Goal: Information Seeking & Learning: Learn about a topic

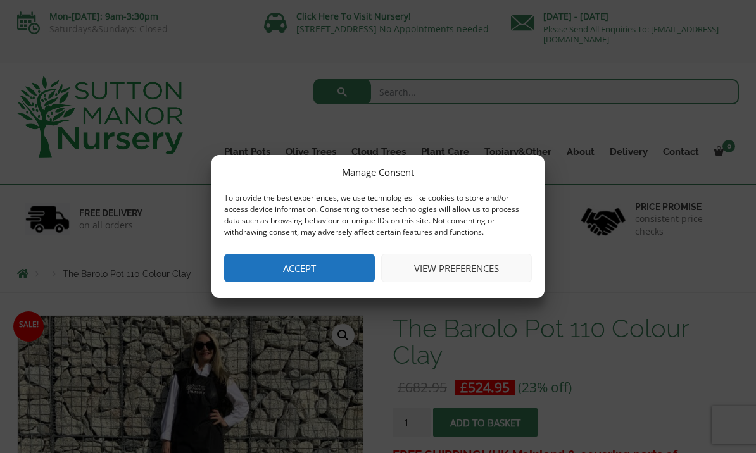
click at [343, 266] on button "Accept" at bounding box center [299, 268] width 151 height 28
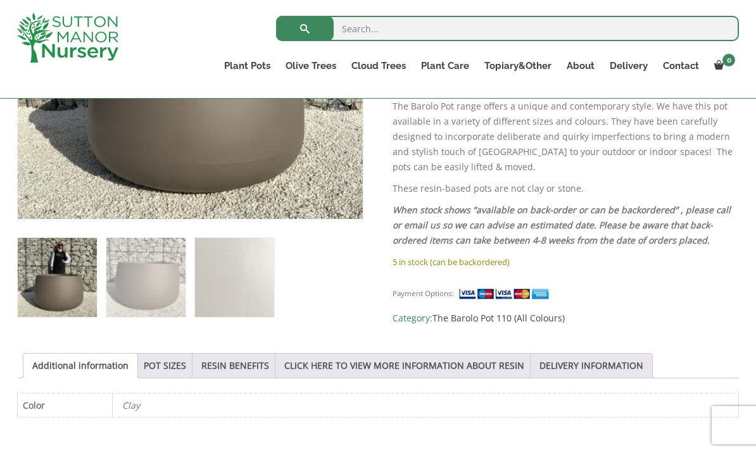
scroll to position [424, 0]
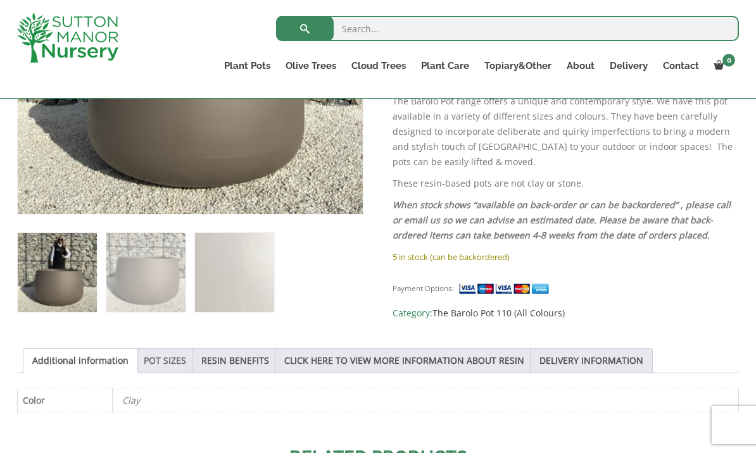
click at [174, 364] on link "POT SIZES" at bounding box center [165, 361] width 42 height 24
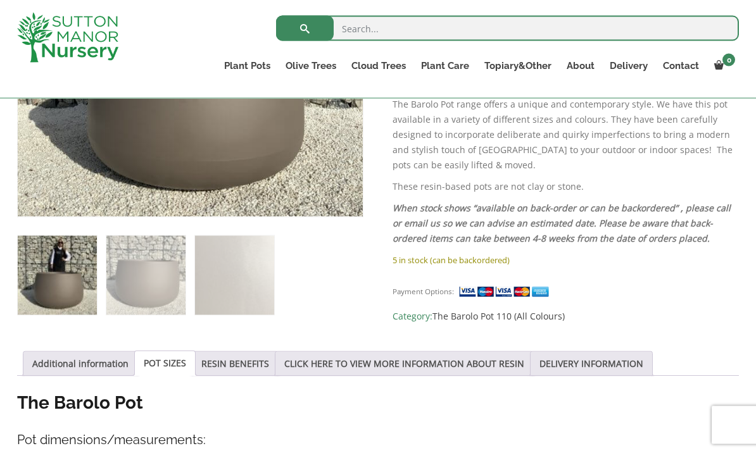
scroll to position [422, 0]
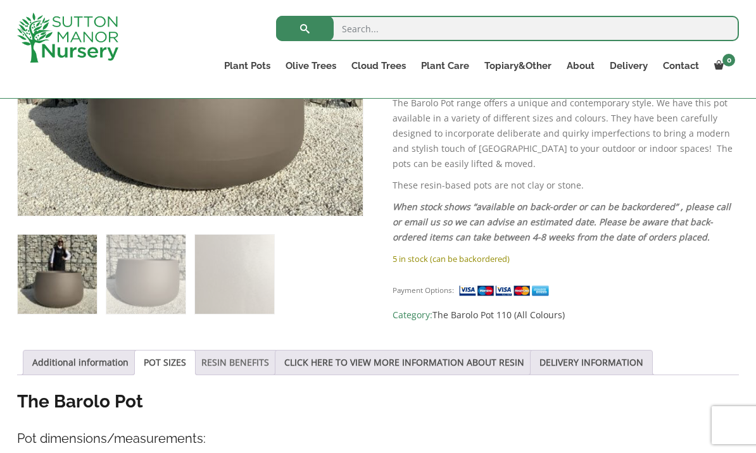
click at [259, 364] on link "RESIN BENEFITS" at bounding box center [235, 363] width 68 height 24
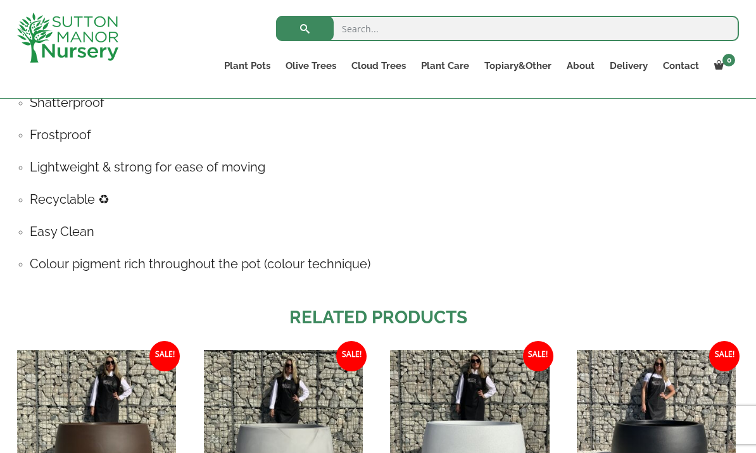
scroll to position [739, 0]
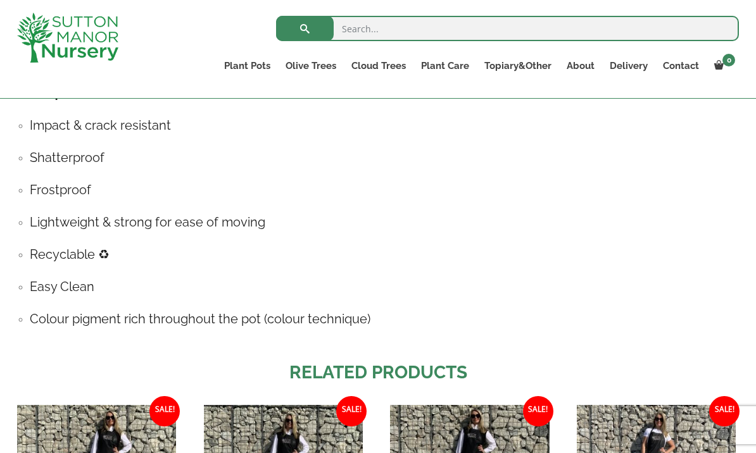
click at [405, 28] on input "search" at bounding box center [507, 28] width 463 height 25
type input "L"
type input "X"
type input "Extra large pots"
click at [305, 28] on button "submit" at bounding box center [305, 28] width 58 height 25
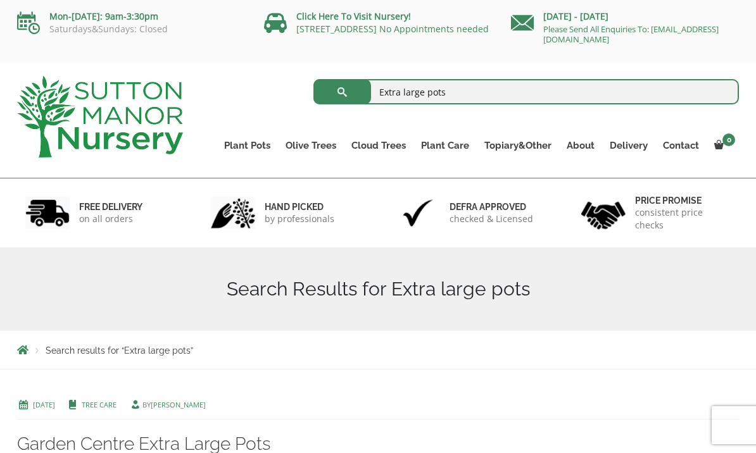
click at [457, 92] on input "Extra large pots" at bounding box center [526, 91] width 426 height 25
click at [467, 93] on input "Extra large pots" at bounding box center [526, 91] width 426 height 25
click at [416, 96] on input "Extra large pots" at bounding box center [526, 91] width 426 height 25
type input "Extra large resin pots"
click at [342, 92] on button "submit" at bounding box center [342, 91] width 58 height 25
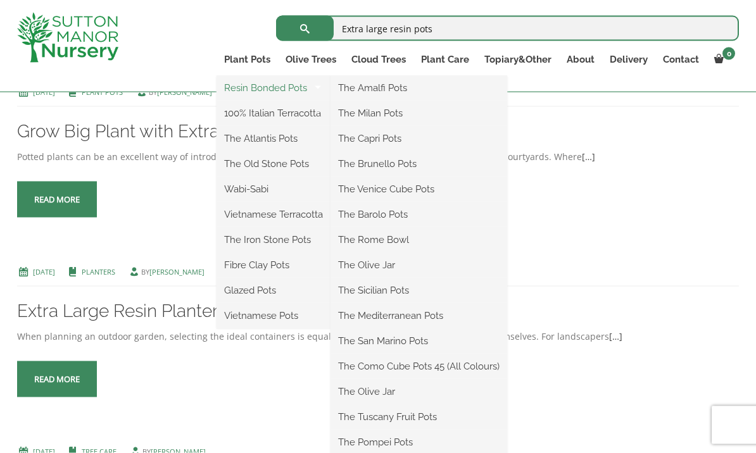
scroll to position [469, 0]
click at [398, 87] on link "The Amalfi Pots" at bounding box center [419, 88] width 177 height 19
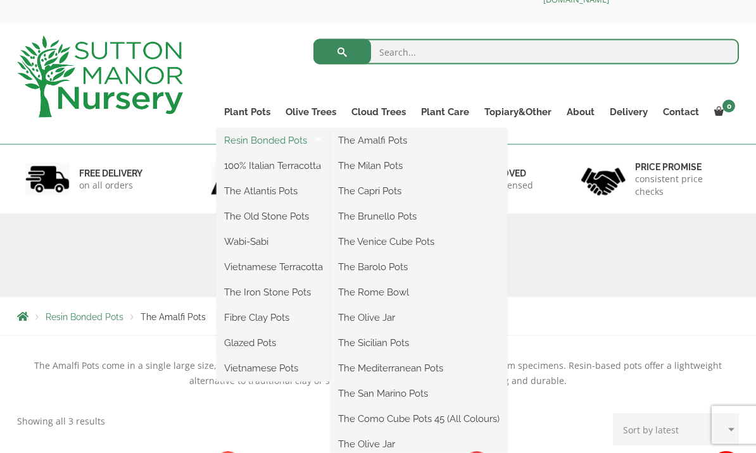
scroll to position [41, 0]
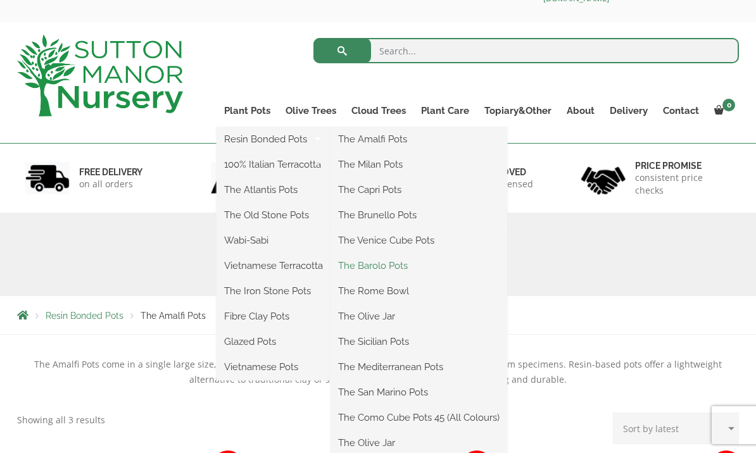
click at [403, 268] on link "The Barolo Pots" at bounding box center [419, 265] width 177 height 19
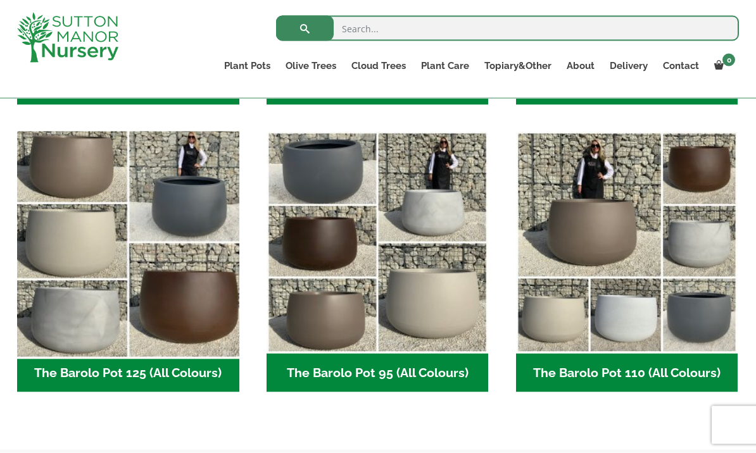
scroll to position [588, 0]
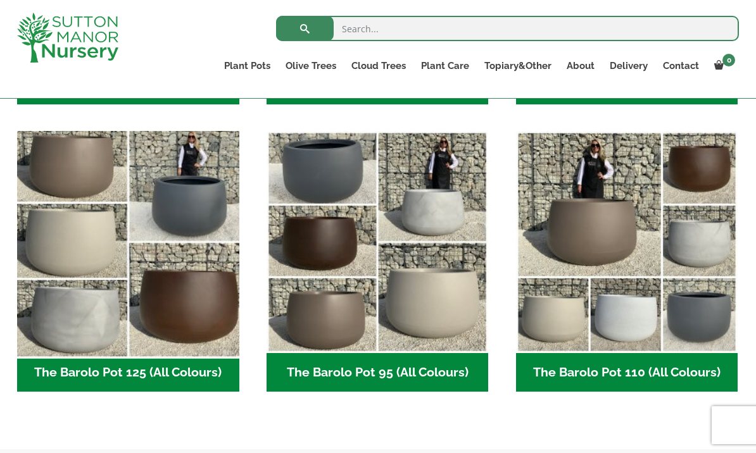
click at [130, 249] on img "Visit product category The Barolo Pot 125 (All Colours)" at bounding box center [127, 242] width 233 height 233
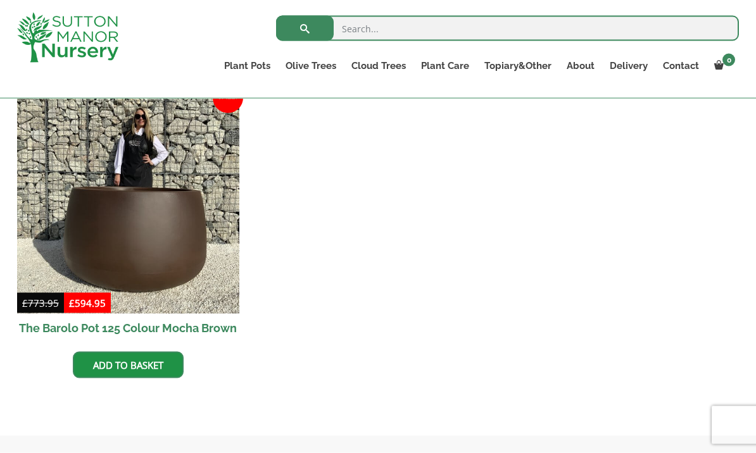
scroll to position [958, 0]
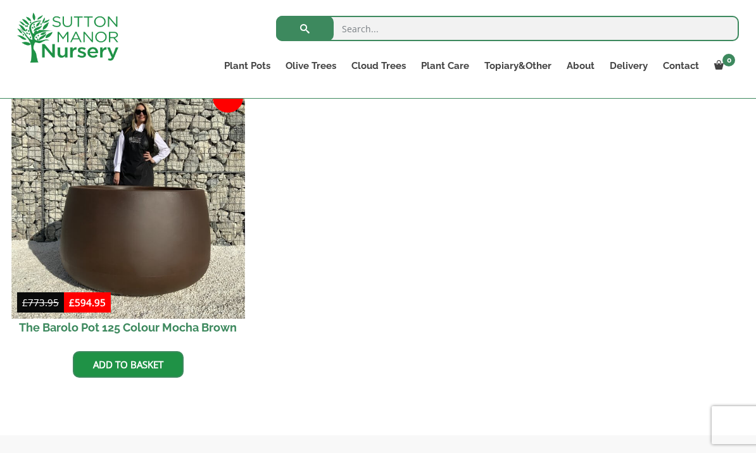
click at [165, 269] on img at bounding box center [127, 201] width 233 height 233
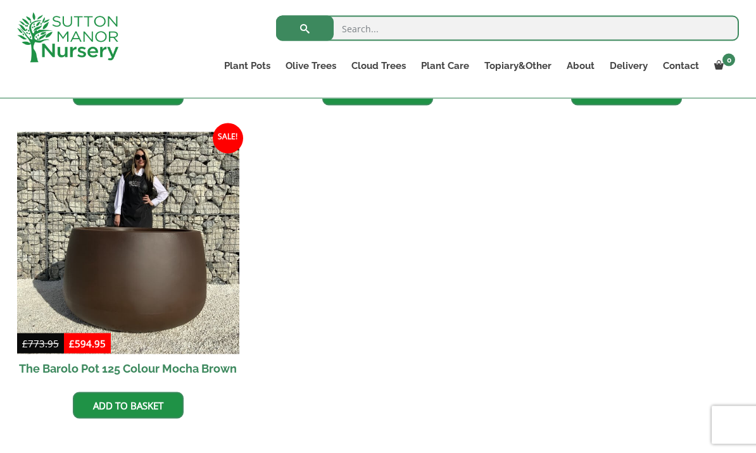
scroll to position [917, 0]
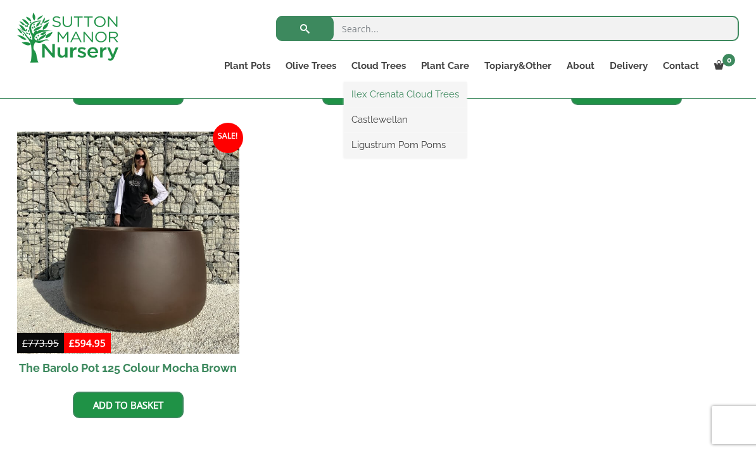
click at [440, 96] on link "Ilex Crenata Cloud Trees" at bounding box center [405, 94] width 123 height 19
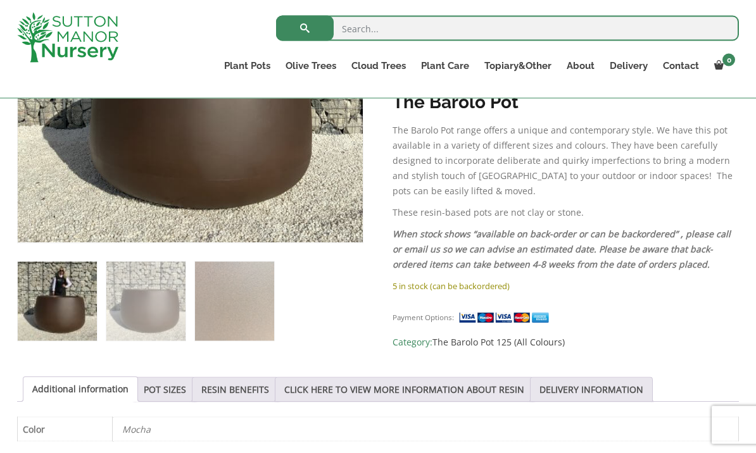
scroll to position [415, 0]
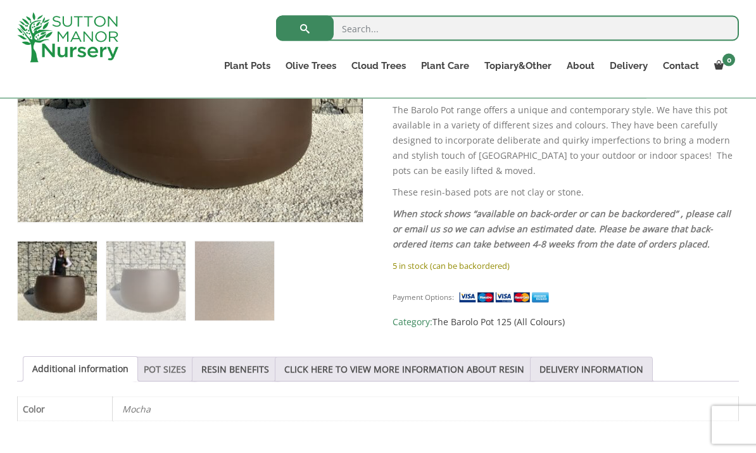
click at [171, 369] on link "POT SIZES" at bounding box center [165, 370] width 42 height 24
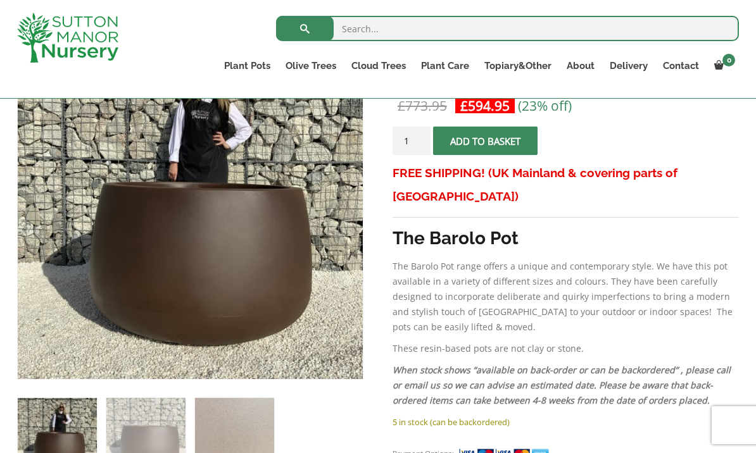
scroll to position [242, 0]
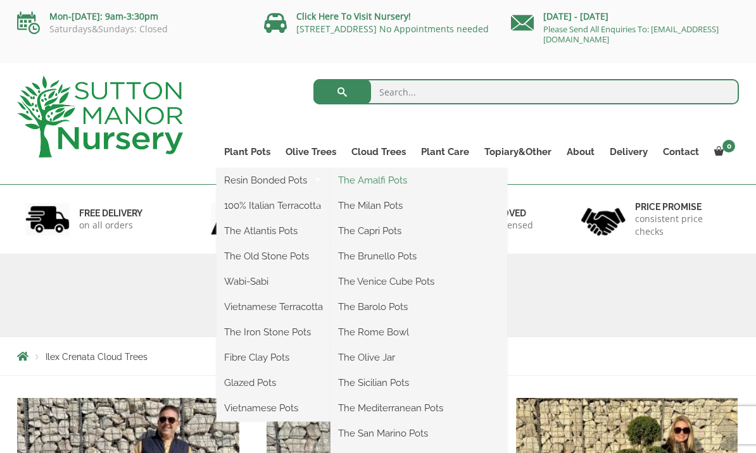
click at [397, 177] on link "The Amalfi Pots" at bounding box center [419, 180] width 177 height 19
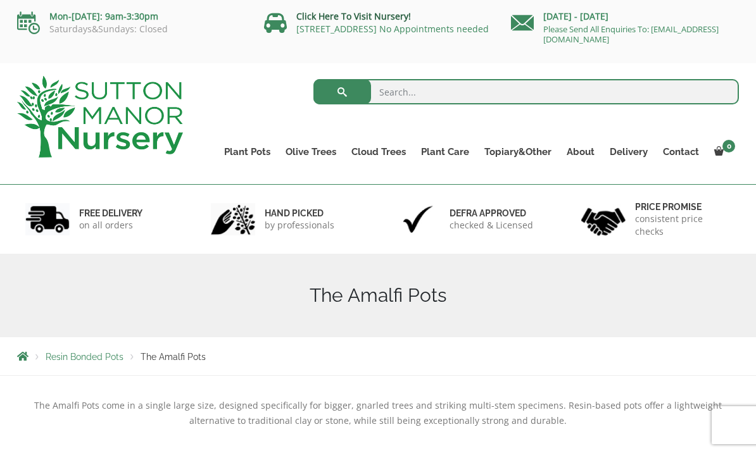
click at [399, 15] on link "Click Here To Visit Nursery!" at bounding box center [353, 16] width 115 height 12
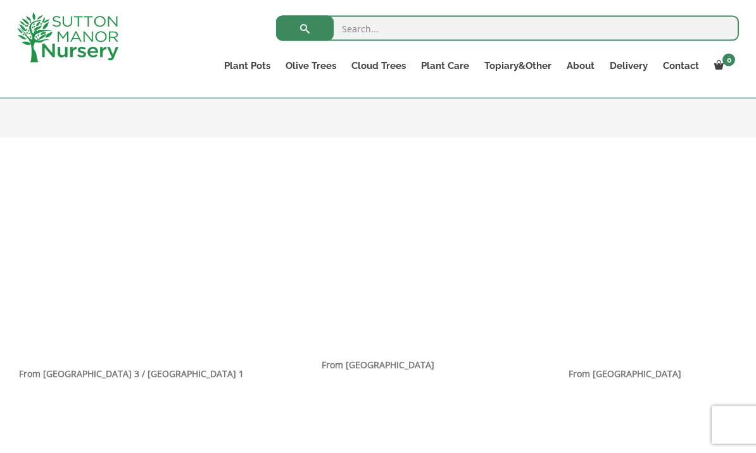
scroll to position [751, 0]
